Goal: Check status: Check status

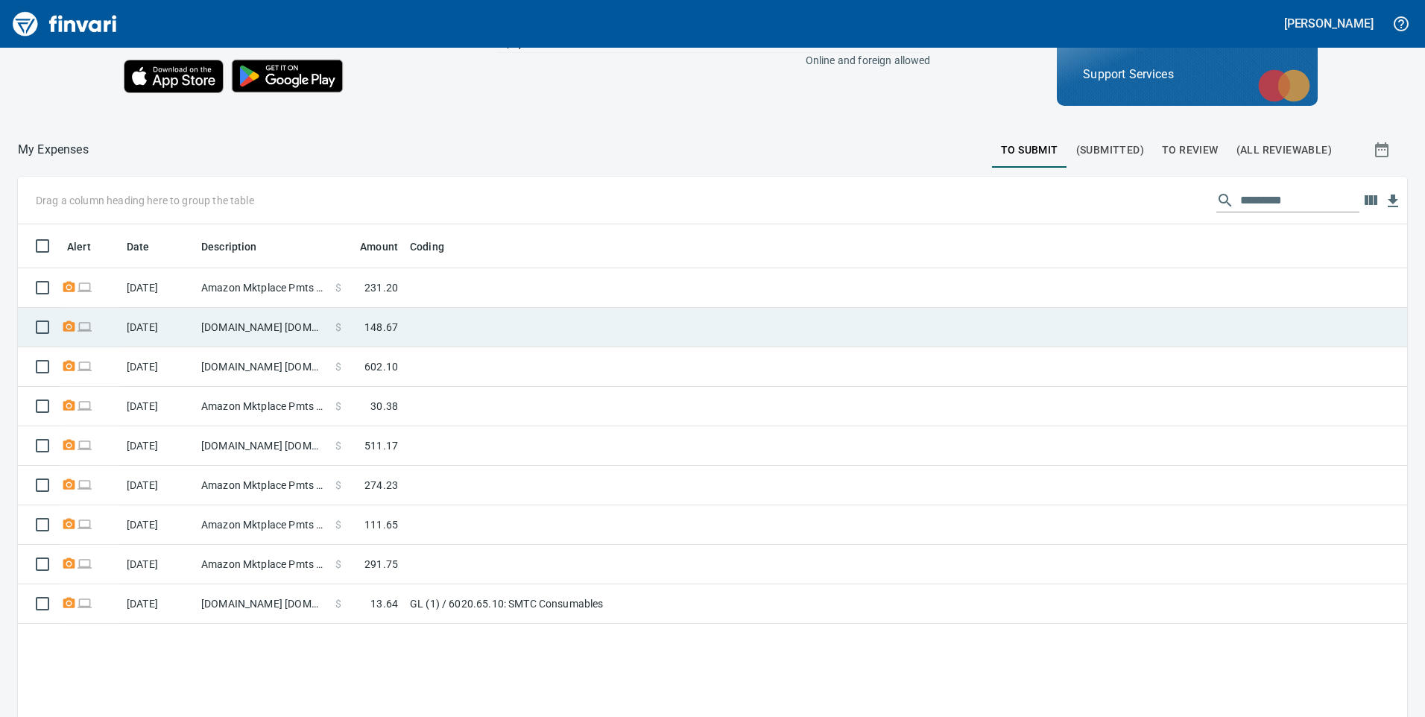
scroll to position [168, 0]
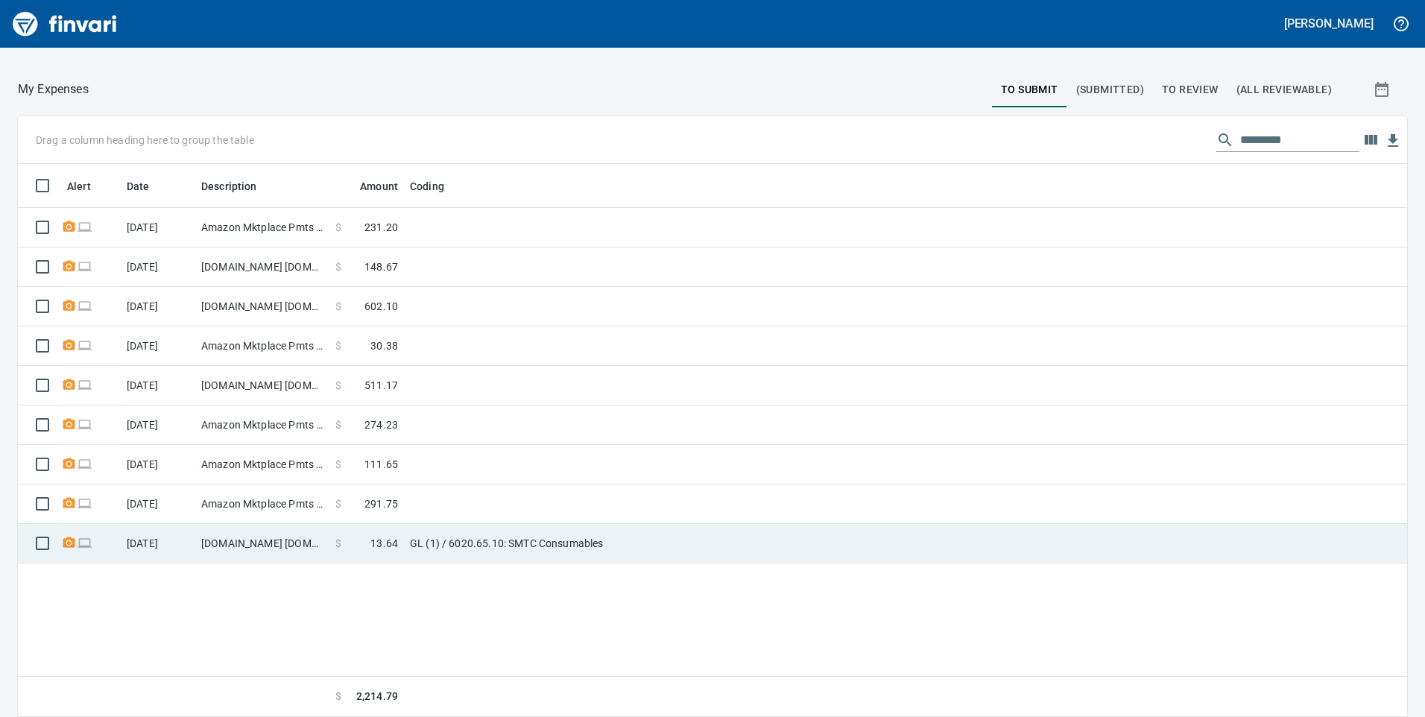
click at [494, 543] on td "GL (1) / 6020.65.10: SMTC Consumables" at bounding box center [590, 544] width 373 height 40
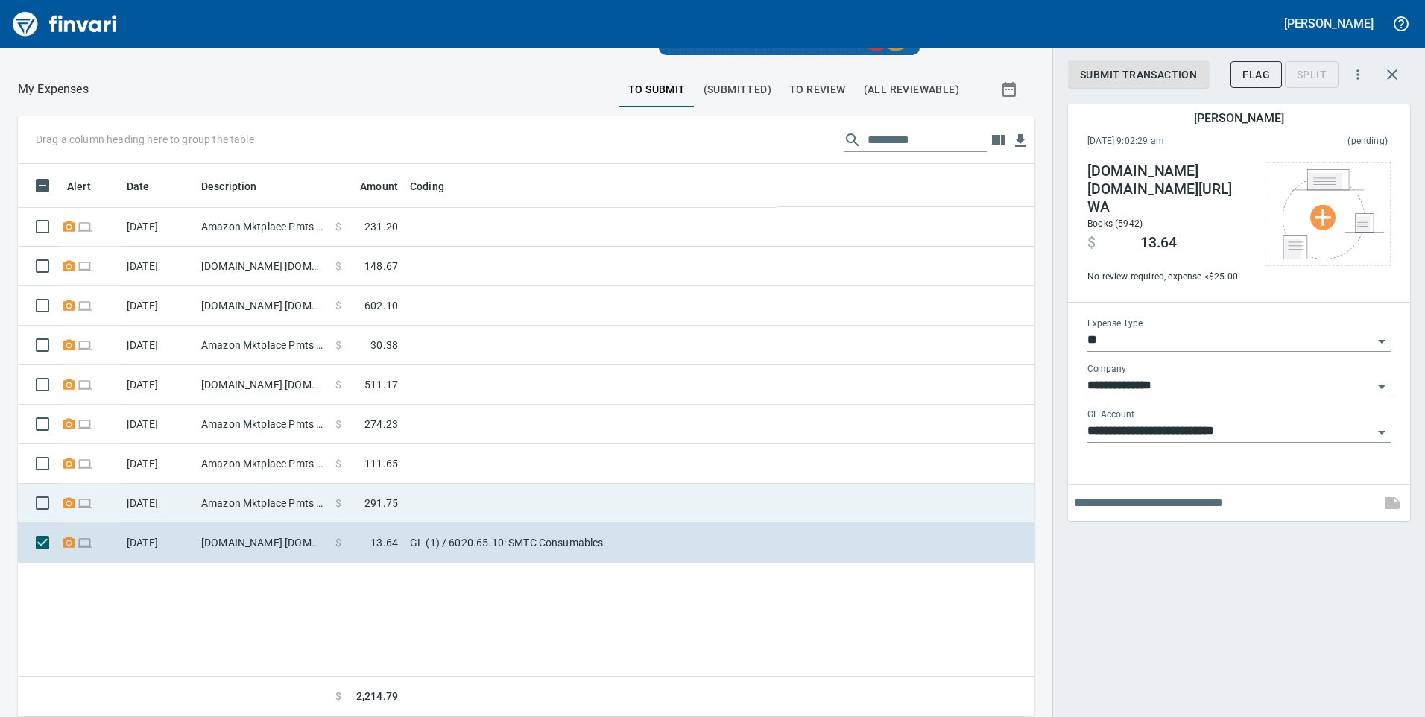
scroll to position [542, 994]
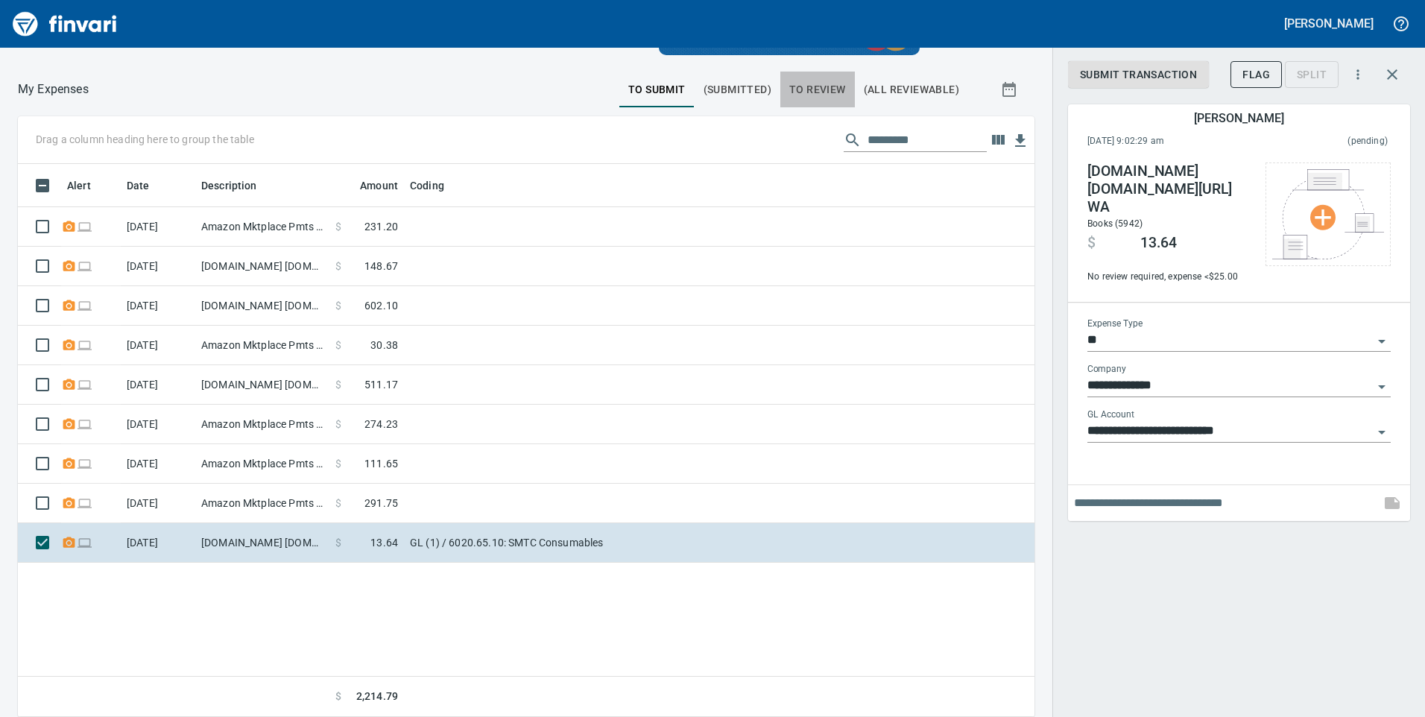
click at [828, 90] on span "To Review" at bounding box center [817, 90] width 57 height 19
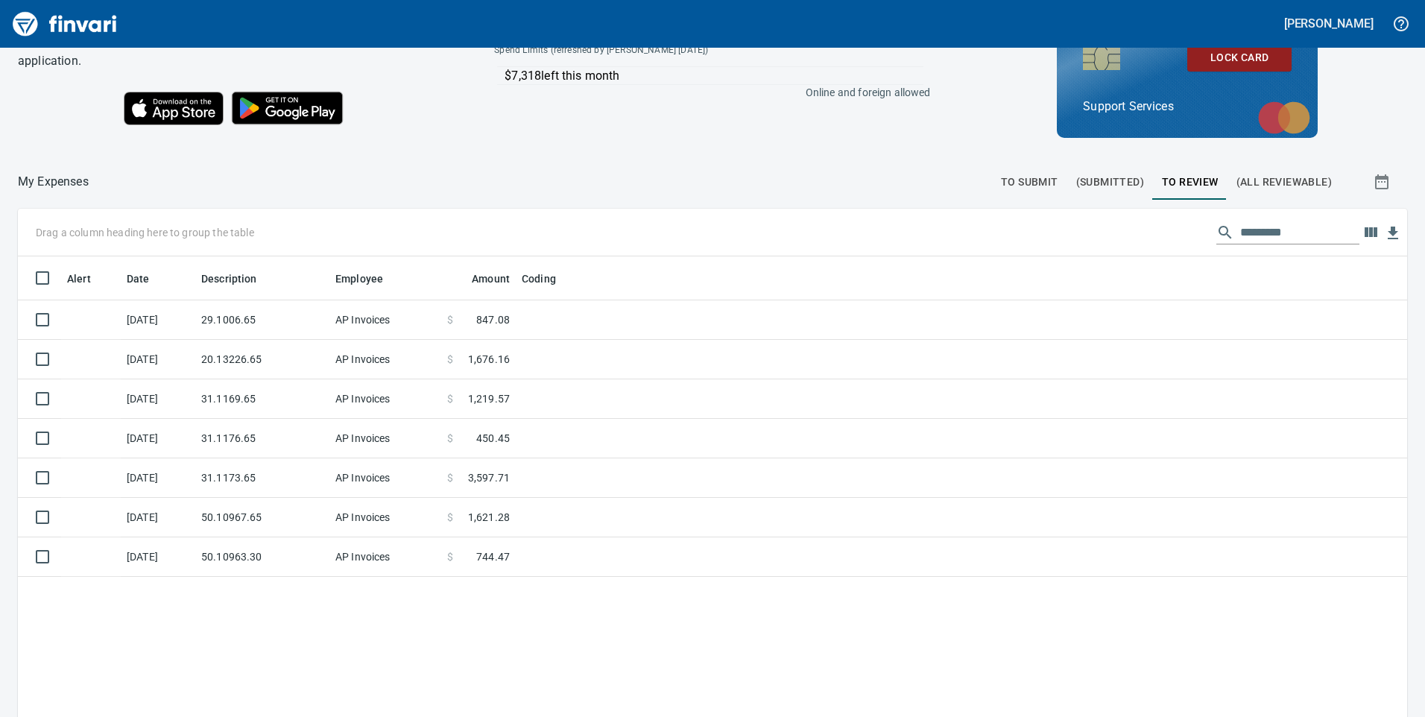
scroll to position [168, 0]
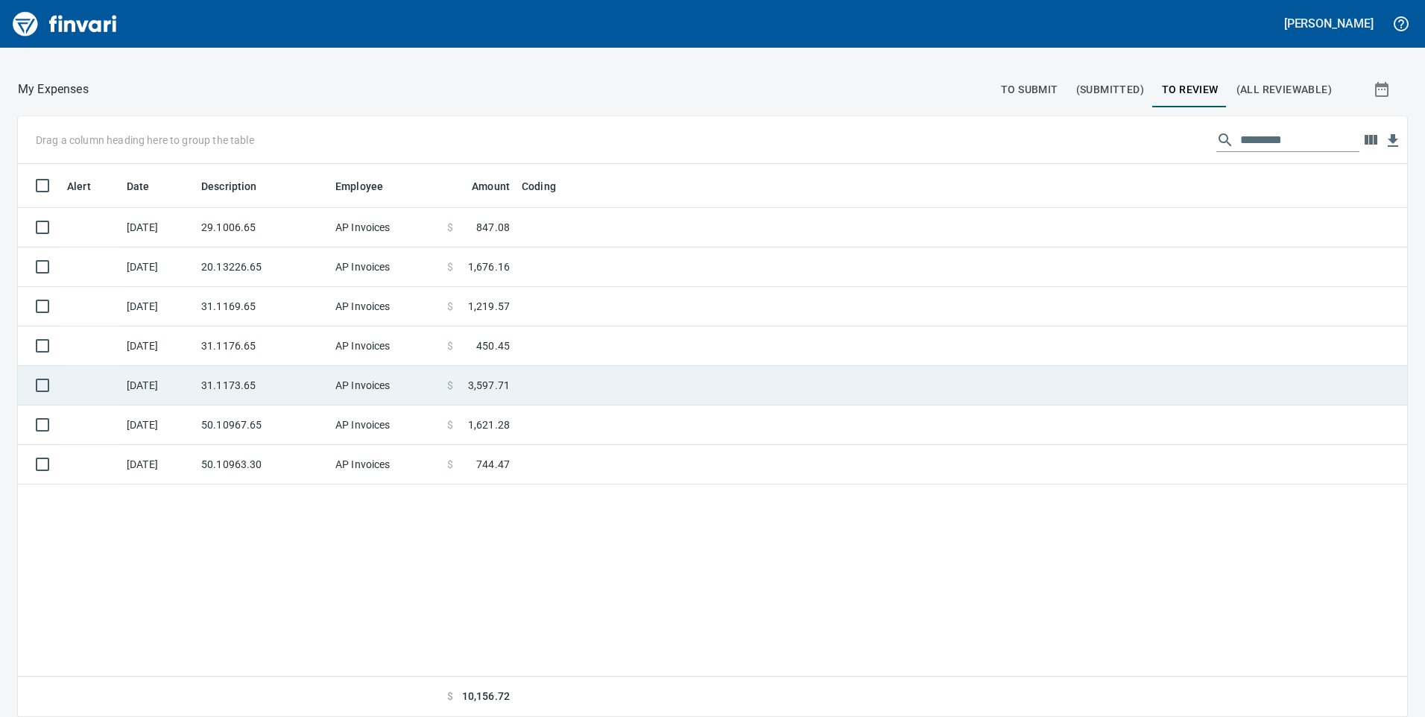
click at [517, 379] on td at bounding box center [702, 386] width 373 height 40
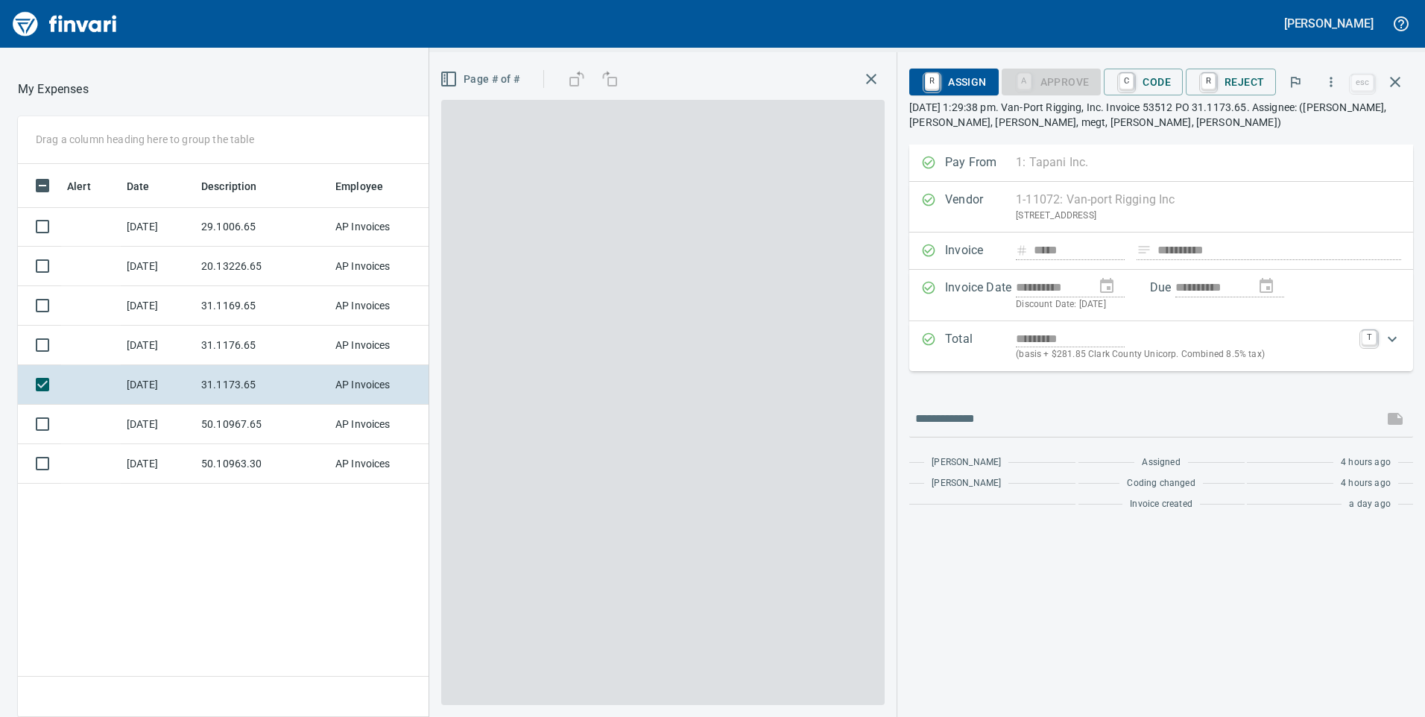
scroll to position [542, 994]
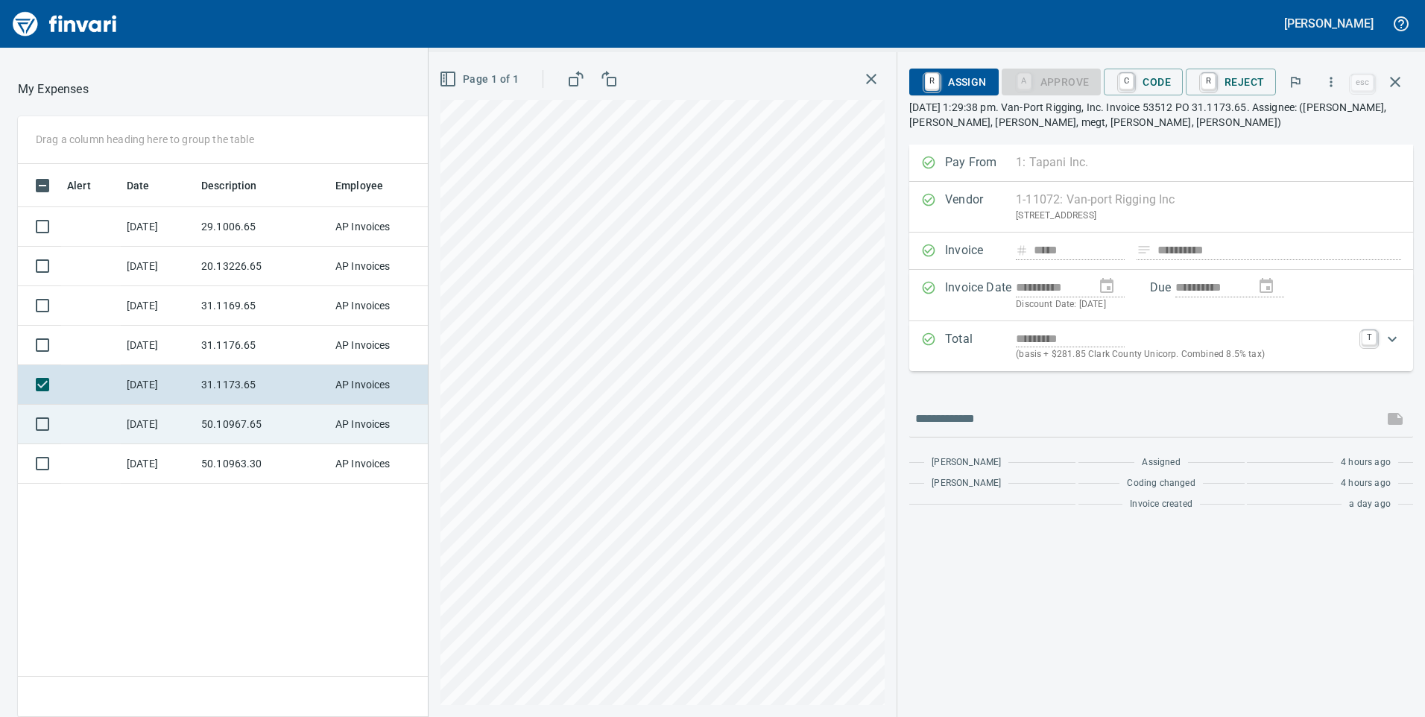
click at [266, 422] on td "50.10967.65" at bounding box center [262, 425] width 134 height 40
